Goal: Task Accomplishment & Management: Use online tool/utility

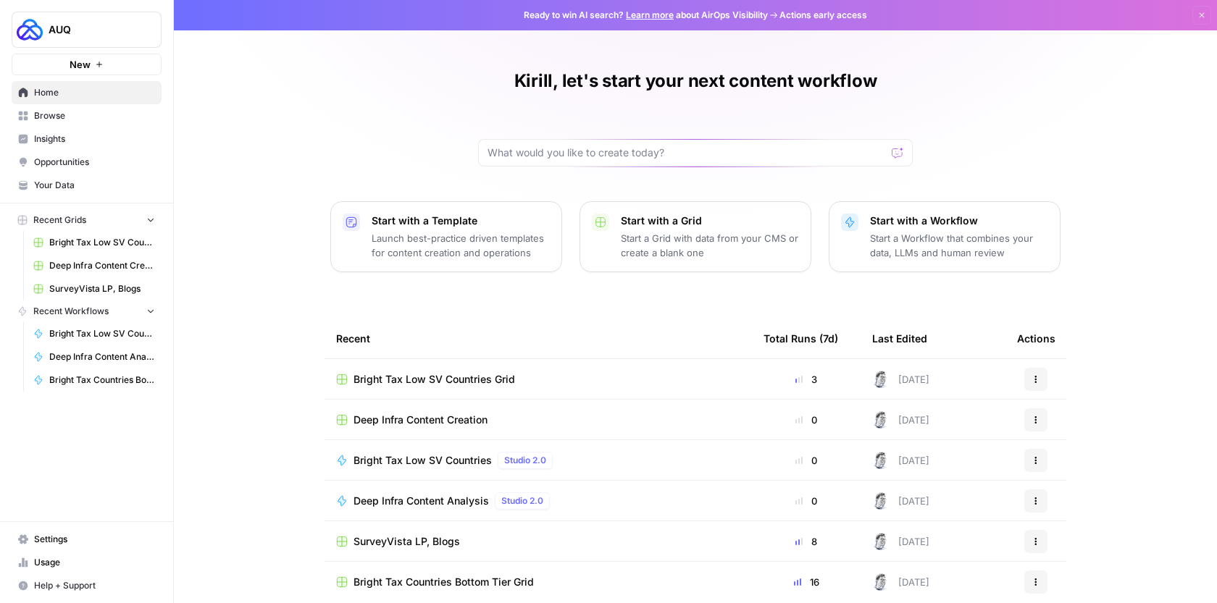
click at [93, 39] on button "AUQ" at bounding box center [87, 30] width 150 height 36
click at [301, 69] on div "Kirill, let's start your next content workflow Start with a Template Launch bes…" at bounding box center [695, 333] width 1043 height 666
click at [80, 109] on span "Browse" at bounding box center [94, 115] width 121 height 13
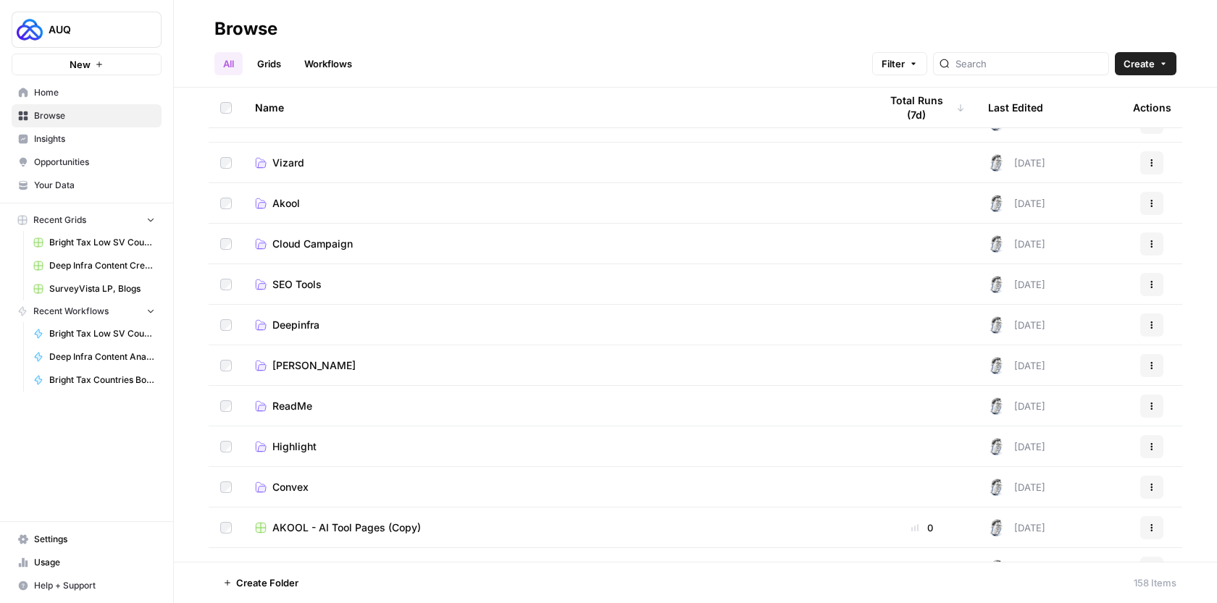
scroll to position [390, 0]
click at [353, 253] on td "Cloud Campaign" at bounding box center [555, 245] width 624 height 40
click at [311, 238] on span "Cloud Campaign" at bounding box center [312, 245] width 80 height 14
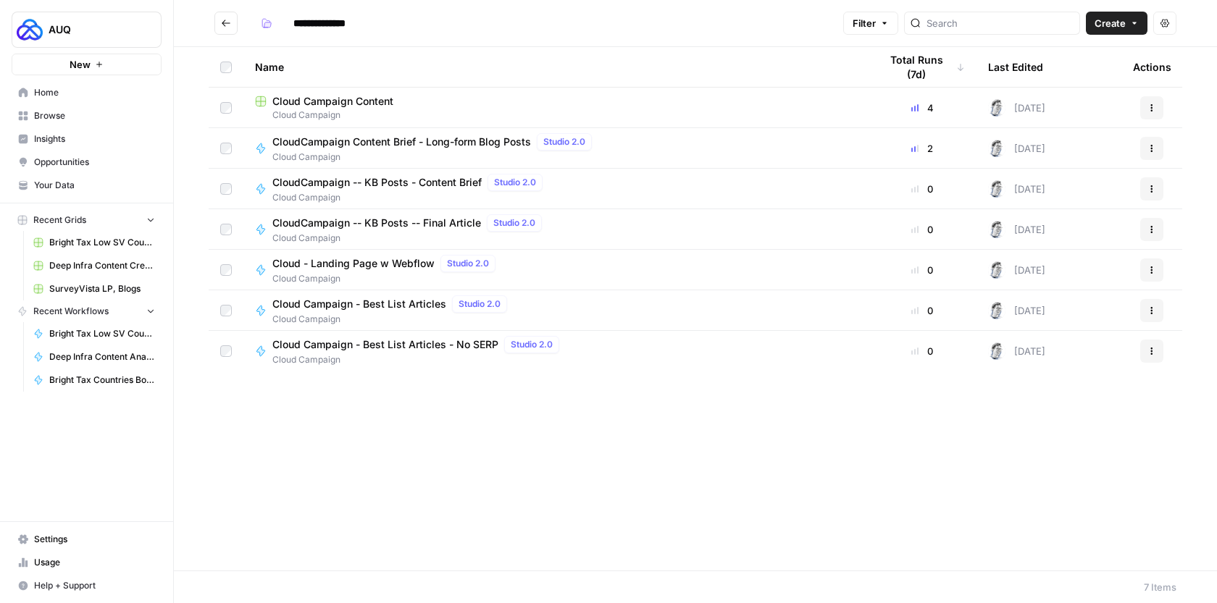
click at [471, 104] on div "Cloud Campaign Content" at bounding box center [555, 101] width 601 height 14
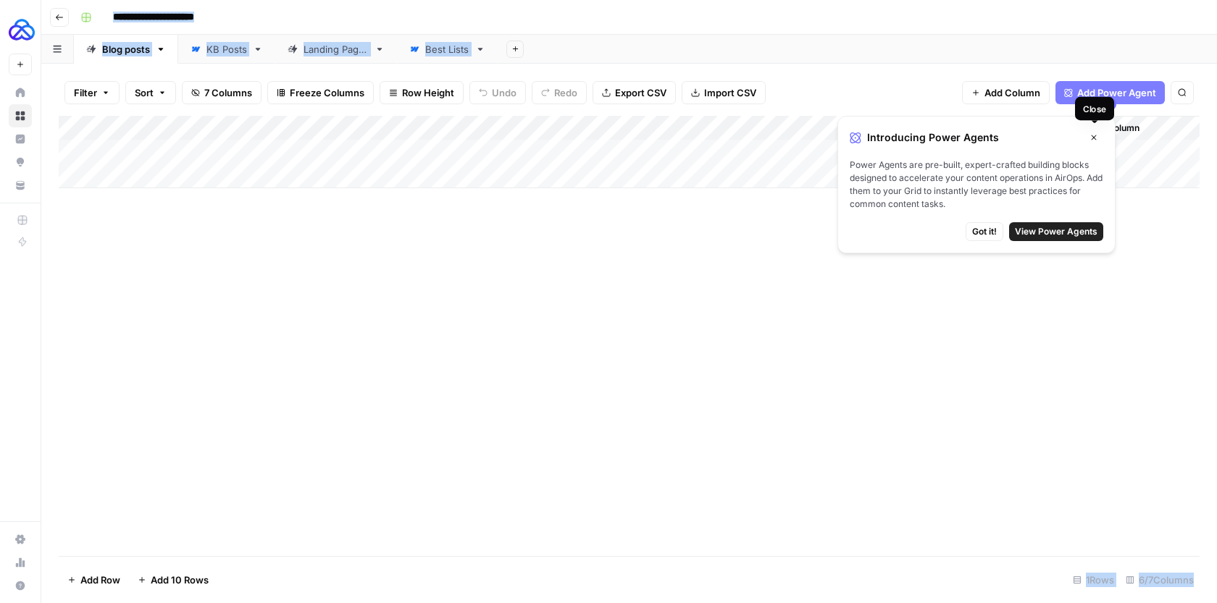
click at [1098, 139] on button "Close" at bounding box center [1093, 137] width 19 height 19
click at [1094, 137] on icon "button" at bounding box center [1093, 137] width 5 height 5
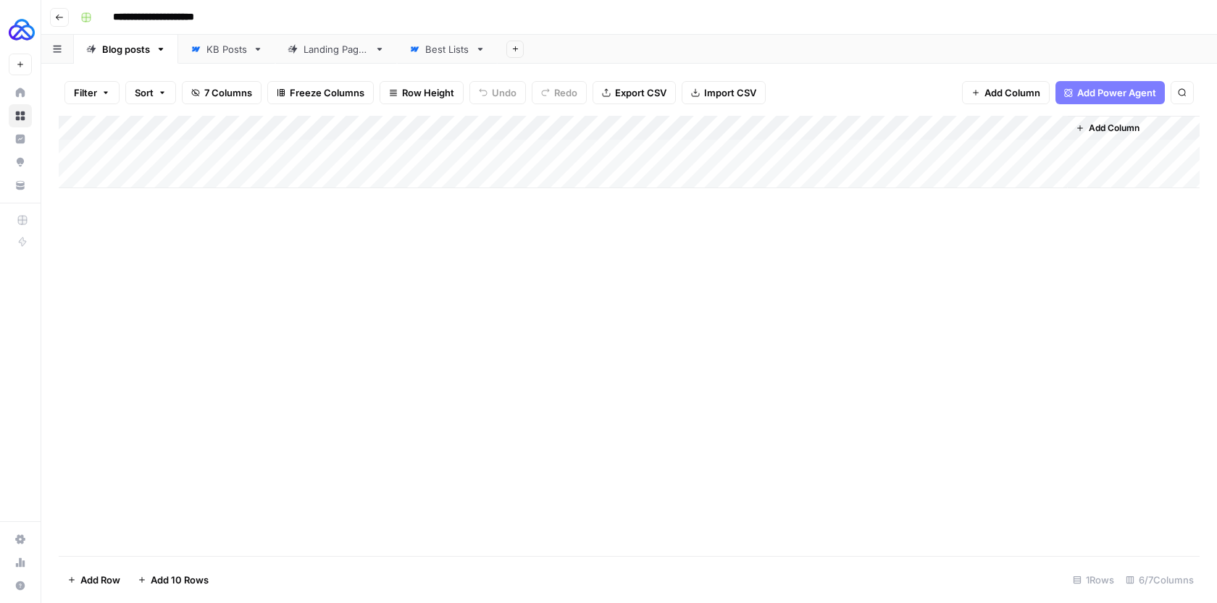
click at [719, 285] on div "Add Column" at bounding box center [629, 336] width 1141 height 440
click at [222, 51] on div "KB Posts" at bounding box center [226, 49] width 41 height 14
click at [110, 56] on link "Blog posts" at bounding box center [126, 49] width 104 height 29
click at [323, 51] on div "Landing Pages" at bounding box center [335, 49] width 65 height 14
click at [442, 51] on div "Best Lists" at bounding box center [447, 49] width 44 height 14
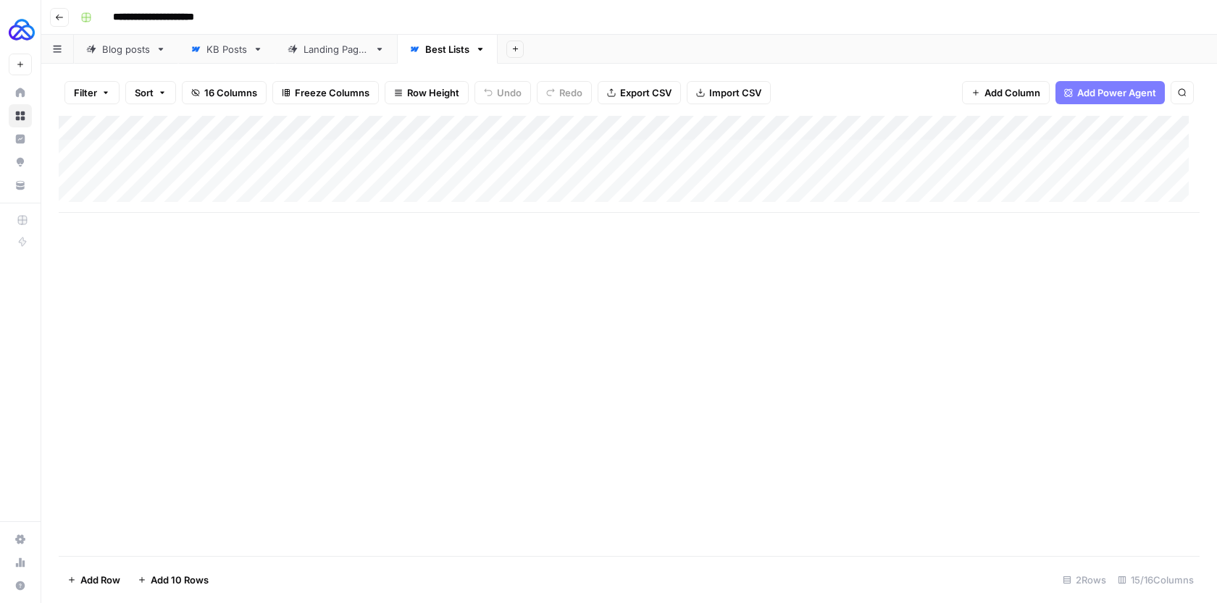
click at [347, 46] on div "Landing Pages" at bounding box center [335, 49] width 65 height 14
click at [138, 53] on div "Blog posts" at bounding box center [126, 49] width 48 height 14
click at [359, 152] on div "Add Column" at bounding box center [629, 152] width 1141 height 72
click at [460, 150] on div "Add Column" at bounding box center [629, 152] width 1141 height 72
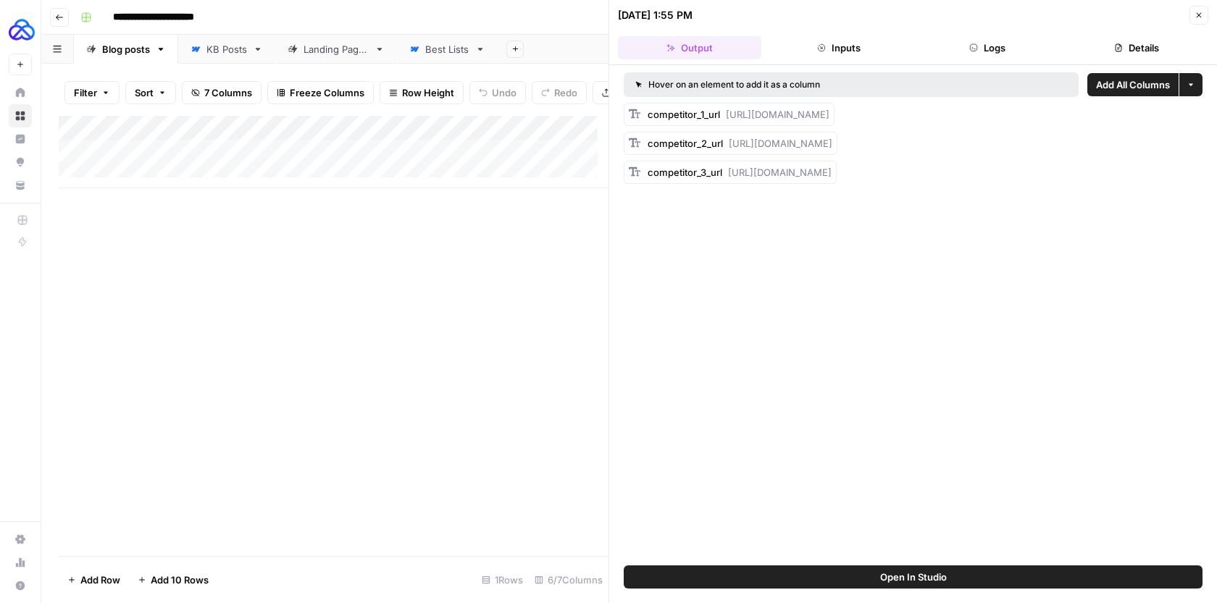
click at [1194, 19] on icon "button" at bounding box center [1198, 15] width 9 height 9
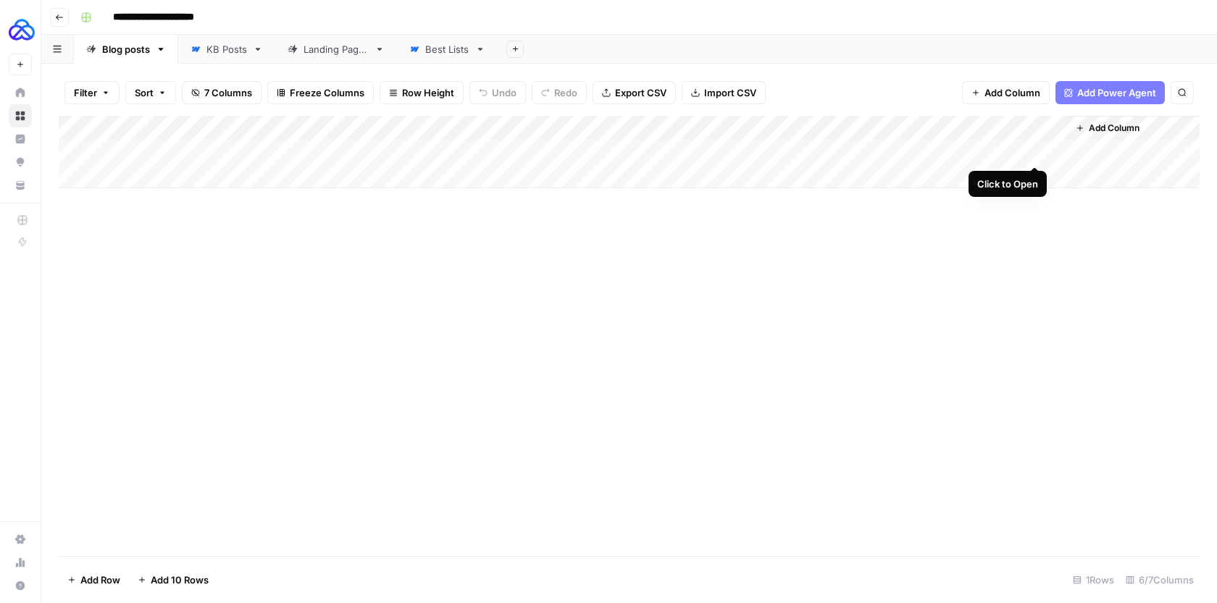
click at [1032, 150] on div "Add Column" at bounding box center [629, 152] width 1141 height 72
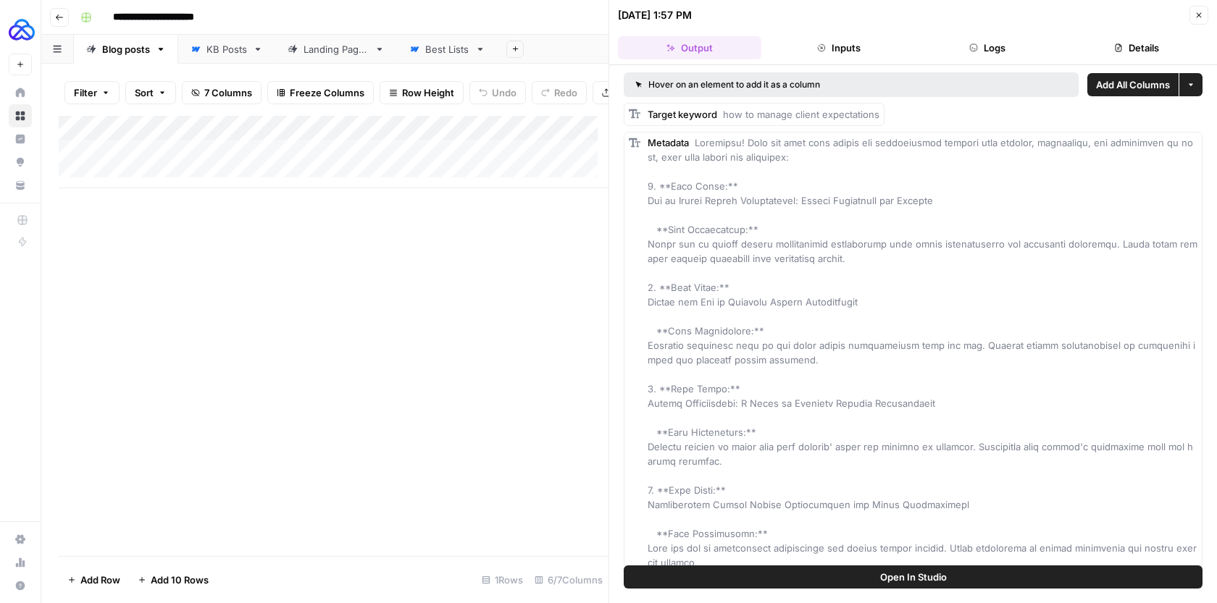
click at [1191, 15] on button "Close" at bounding box center [1198, 15] width 19 height 19
